Goal: Check status: Check status

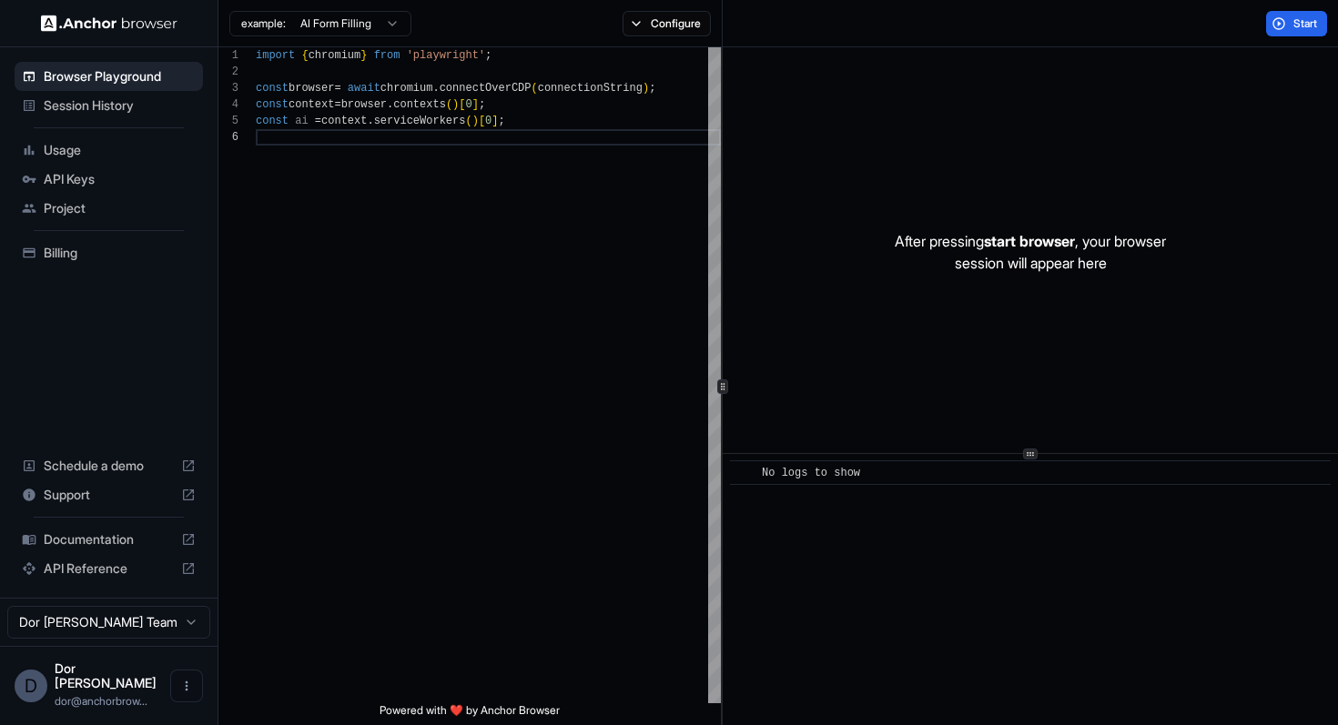
scroll to position [82, 0]
click at [85, 106] on span "Session History" at bounding box center [120, 105] width 152 height 18
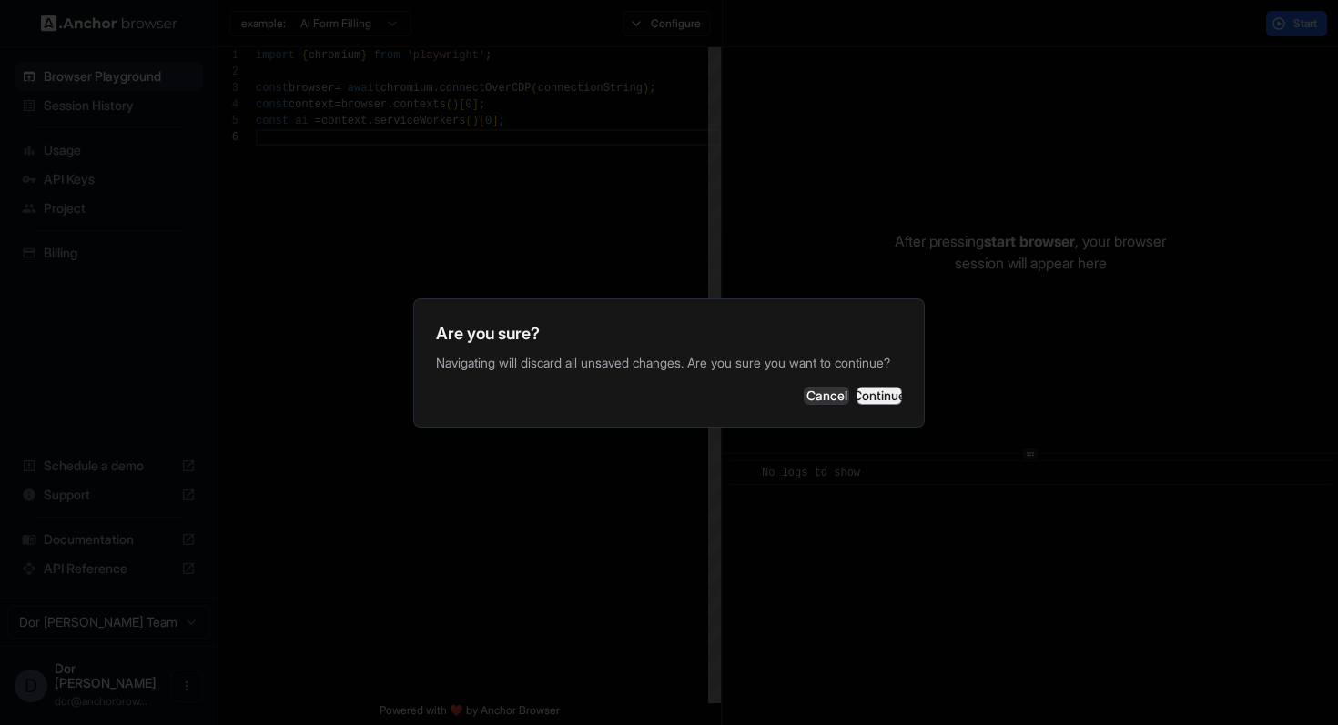
click at [856, 401] on button "Continue" at bounding box center [879, 396] width 46 height 18
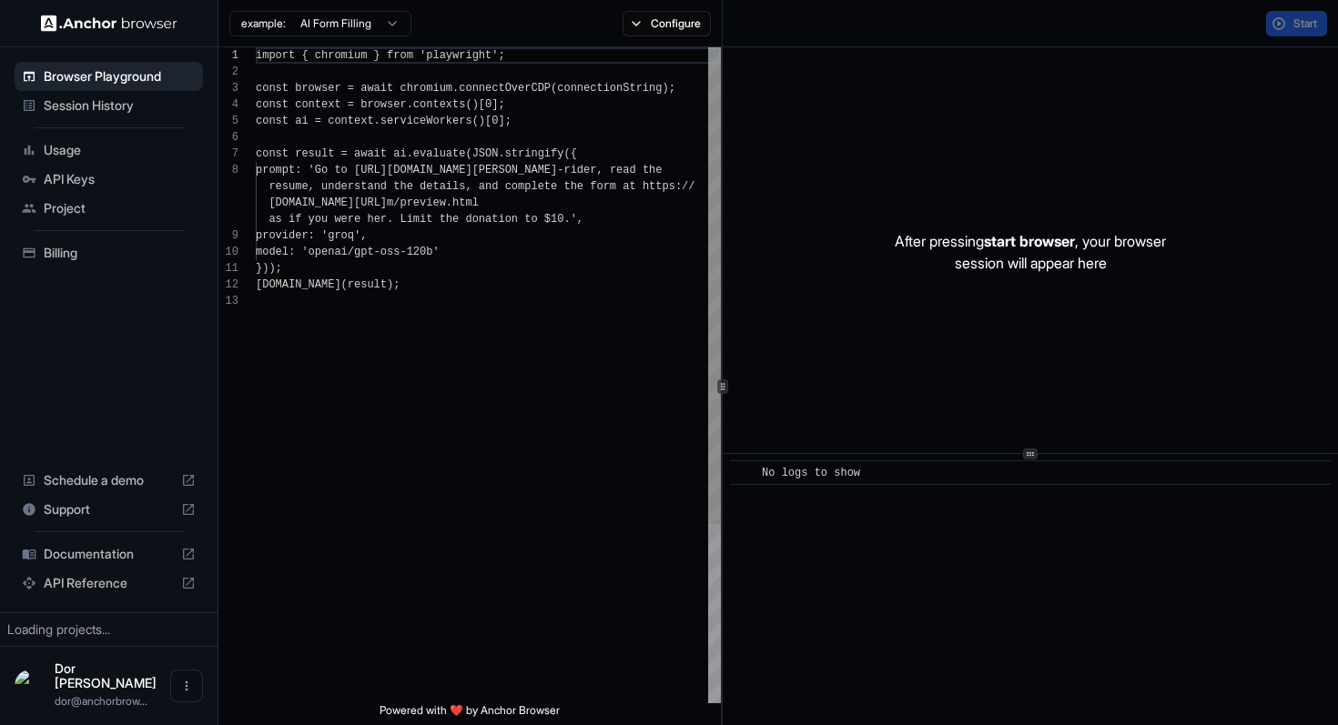
scroll to position [115, 0]
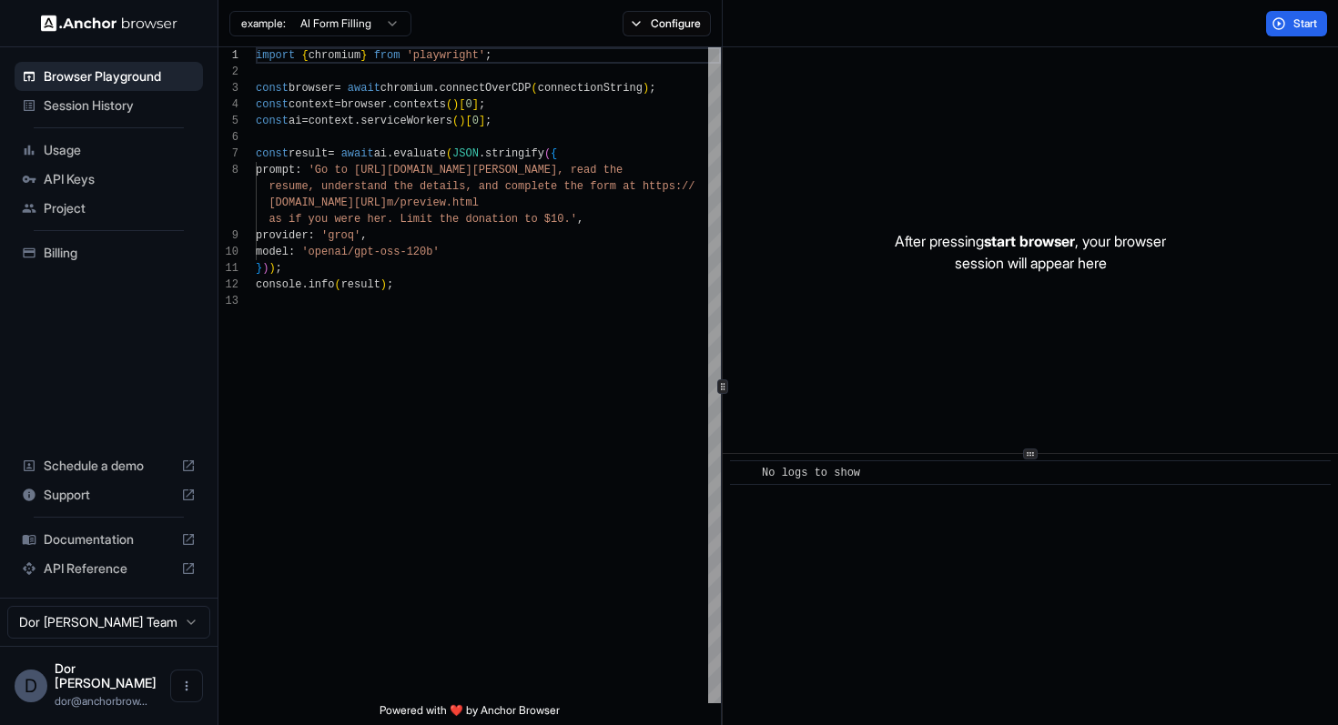
click at [103, 106] on span "Session History" at bounding box center [120, 105] width 152 height 18
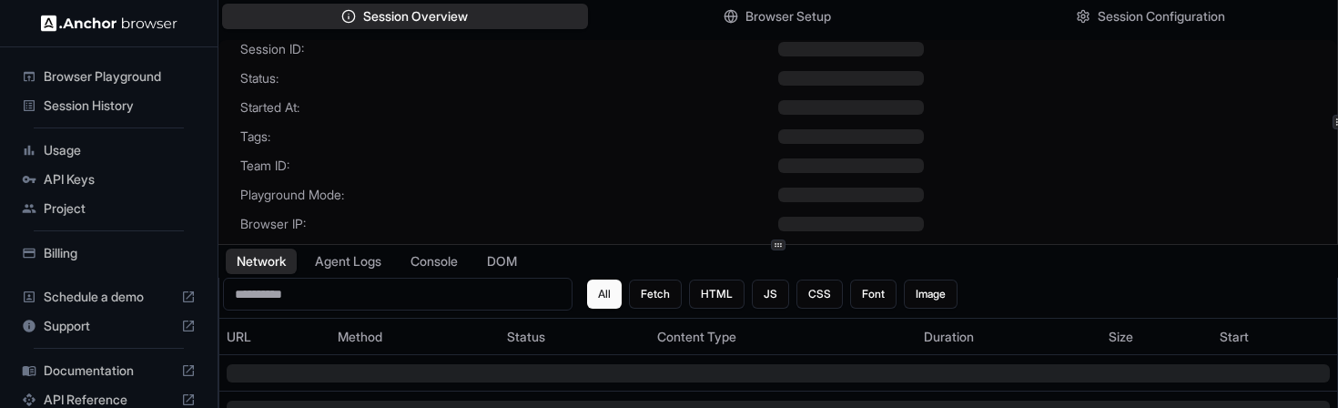
click at [1034, 157] on div "Team ID:" at bounding box center [777, 166] width 1075 height 18
click at [345, 258] on button "Agent Logs" at bounding box center [348, 261] width 91 height 26
